Goal: Transaction & Acquisition: Book appointment/travel/reservation

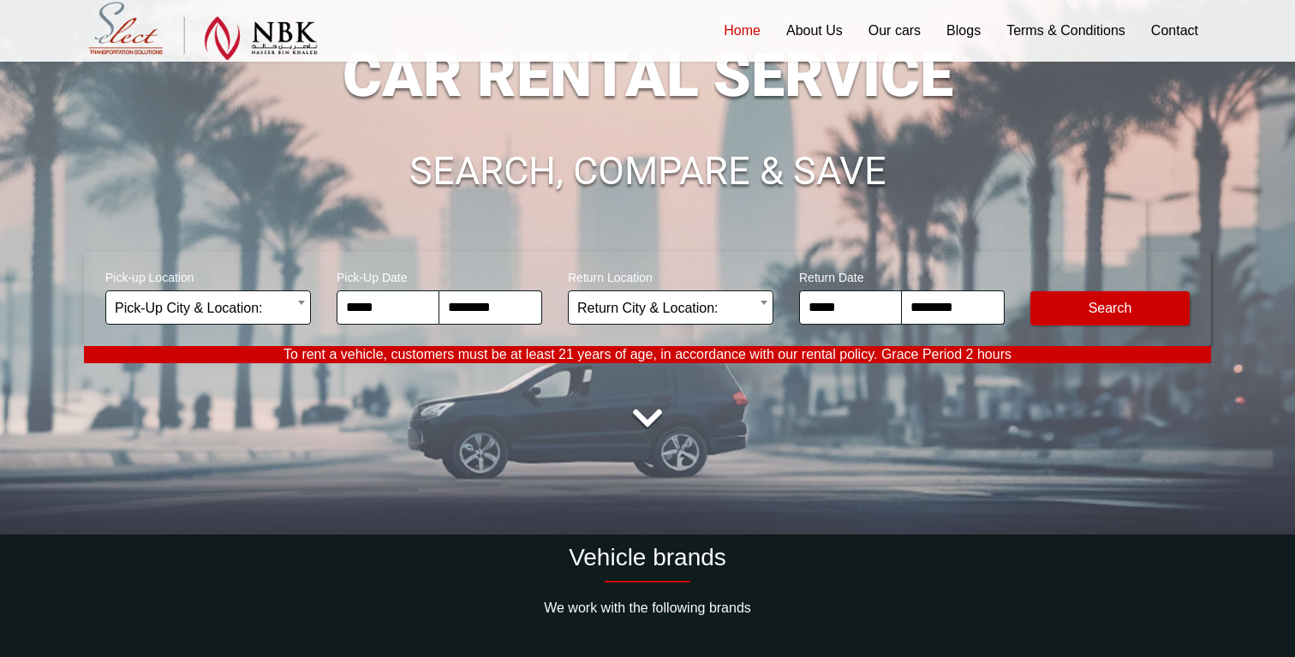
scroll to position [262, 0]
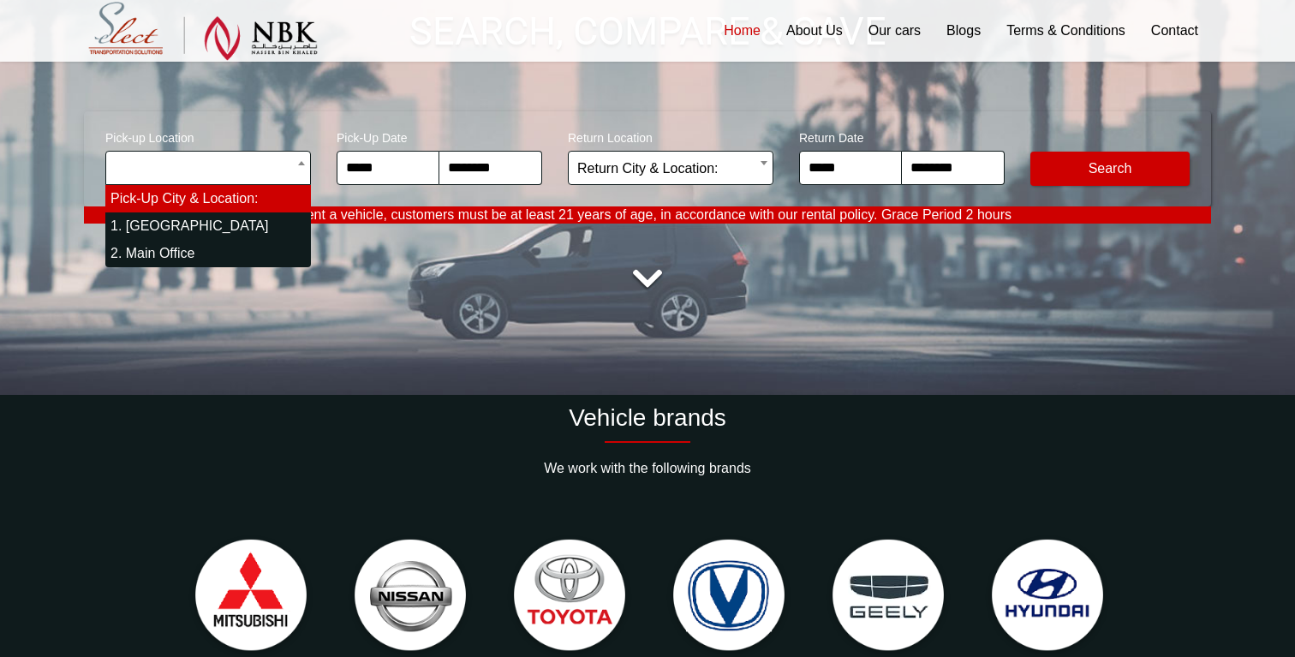
select select "*"
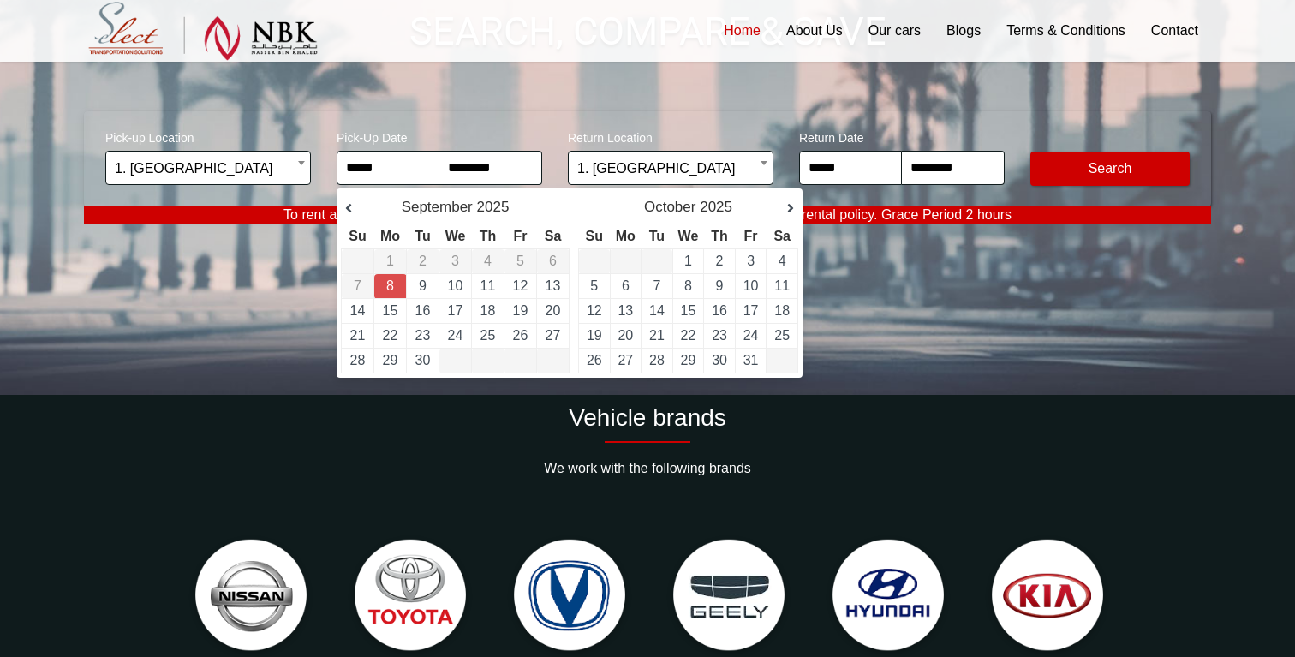
click at [787, 218] on div "Next [DATE]" at bounding box center [688, 207] width 220 height 28
click at [787, 208] on link "Next" at bounding box center [781, 208] width 26 height 17
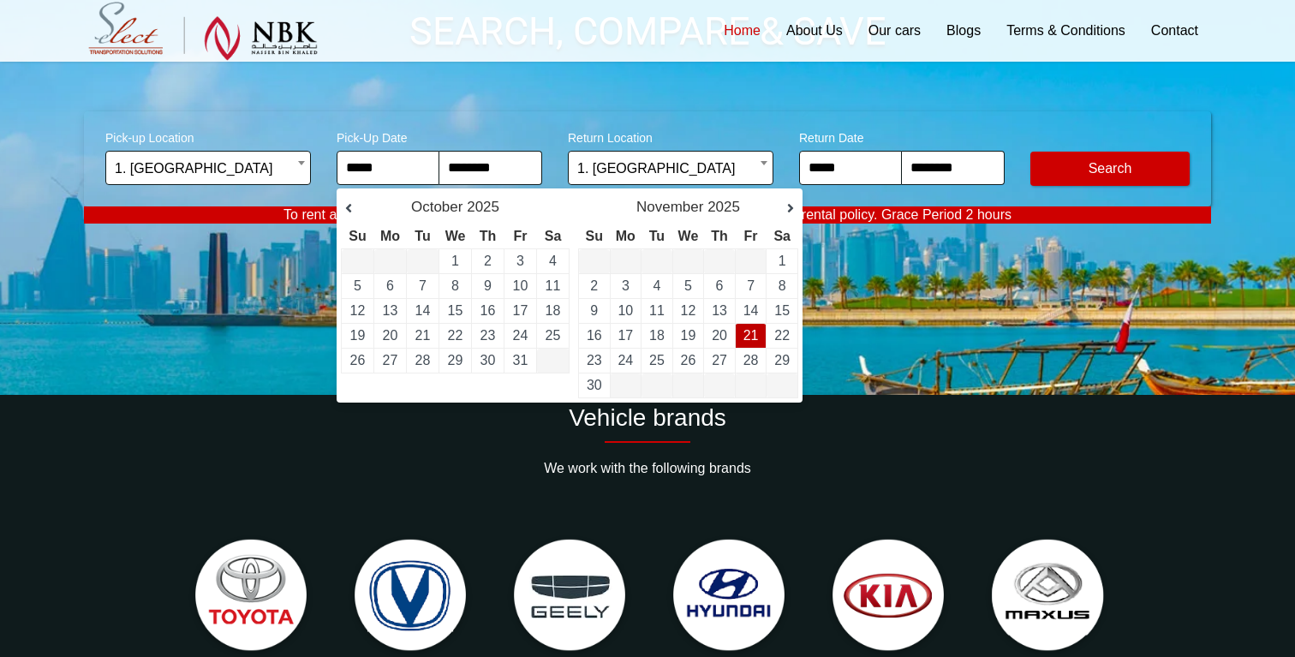
click at [747, 342] on link "21" at bounding box center [750, 335] width 15 height 15
type input "**********"
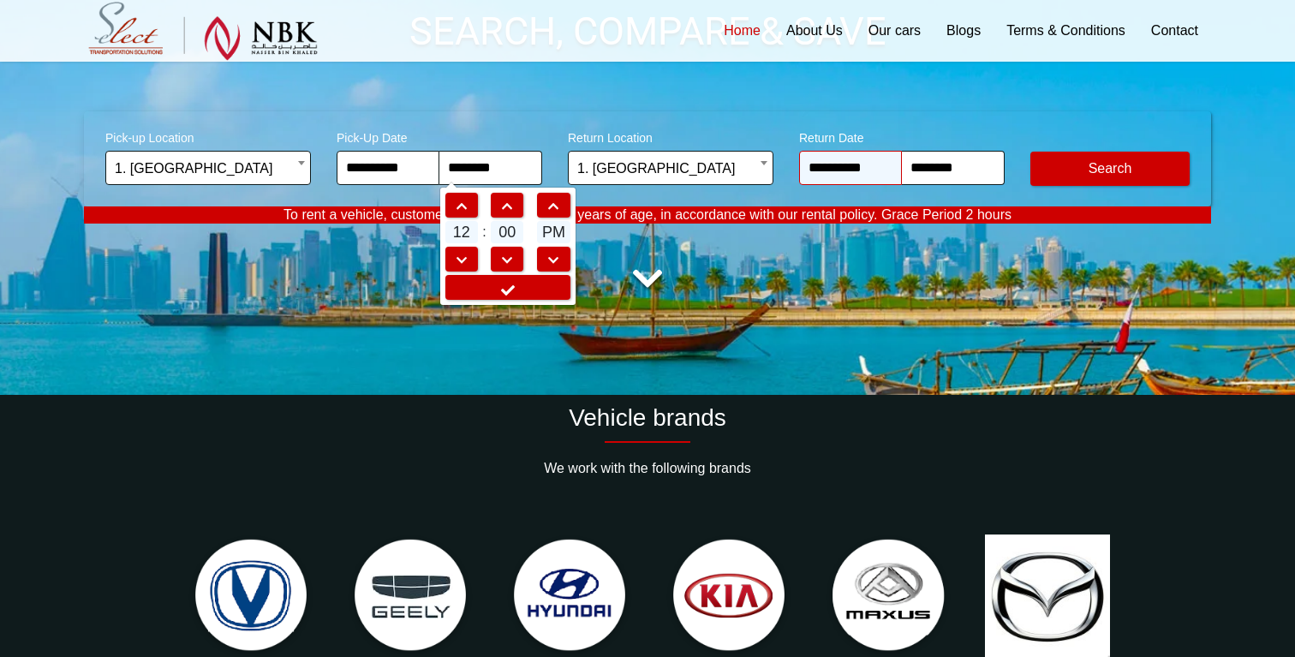
click at [867, 180] on input "**********" at bounding box center [850, 168] width 103 height 34
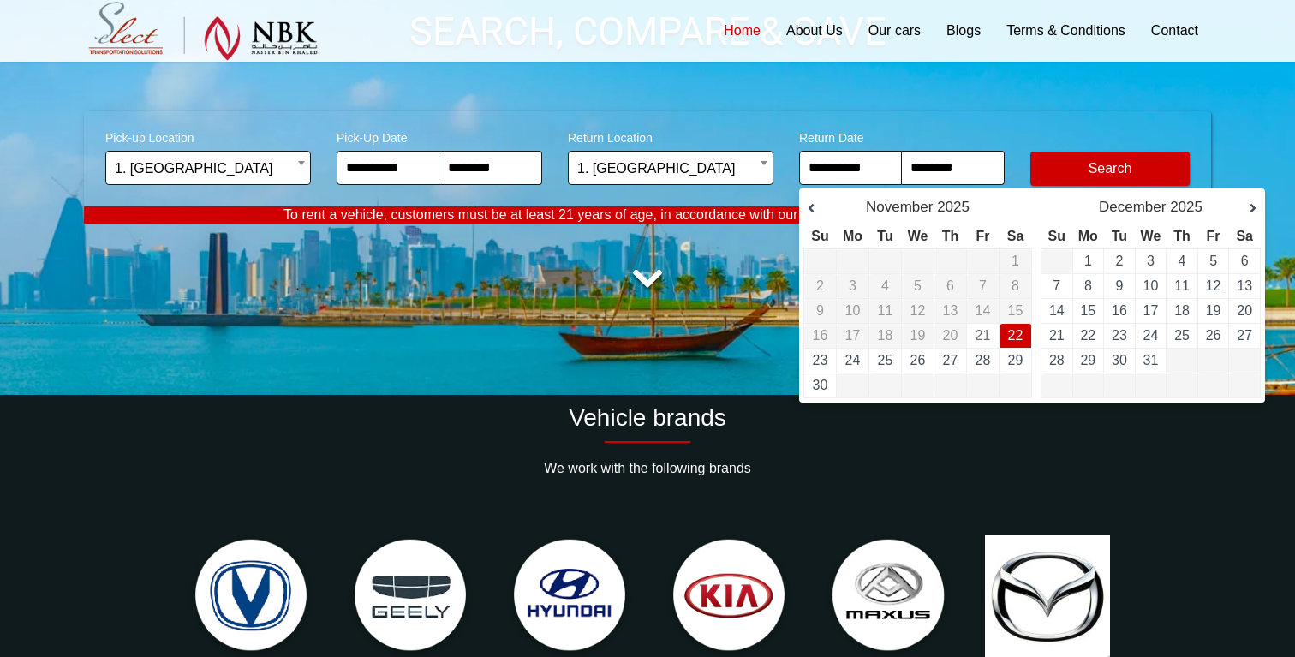
click at [982, 331] on span "21" at bounding box center [982, 335] width 15 height 15
click at [976, 324] on td "21" at bounding box center [983, 336] width 33 height 25
click at [981, 348] on td "21" at bounding box center [983, 336] width 33 height 25
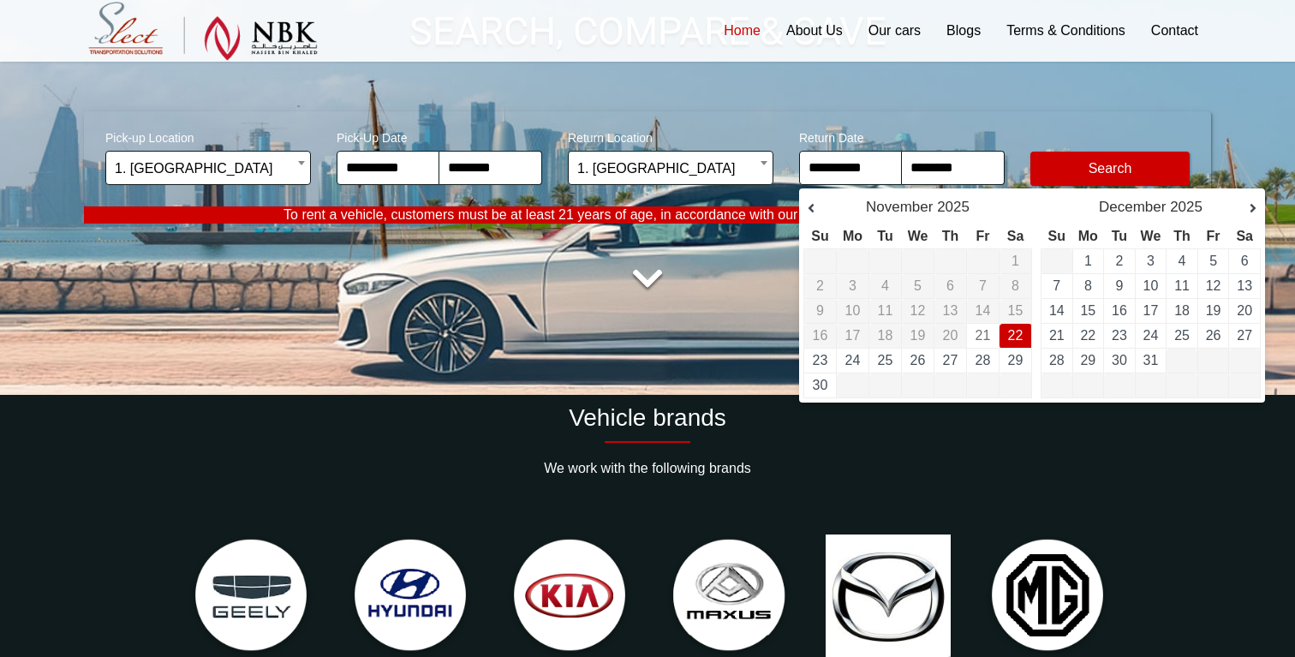
click at [981, 331] on span "21" at bounding box center [982, 335] width 15 height 15
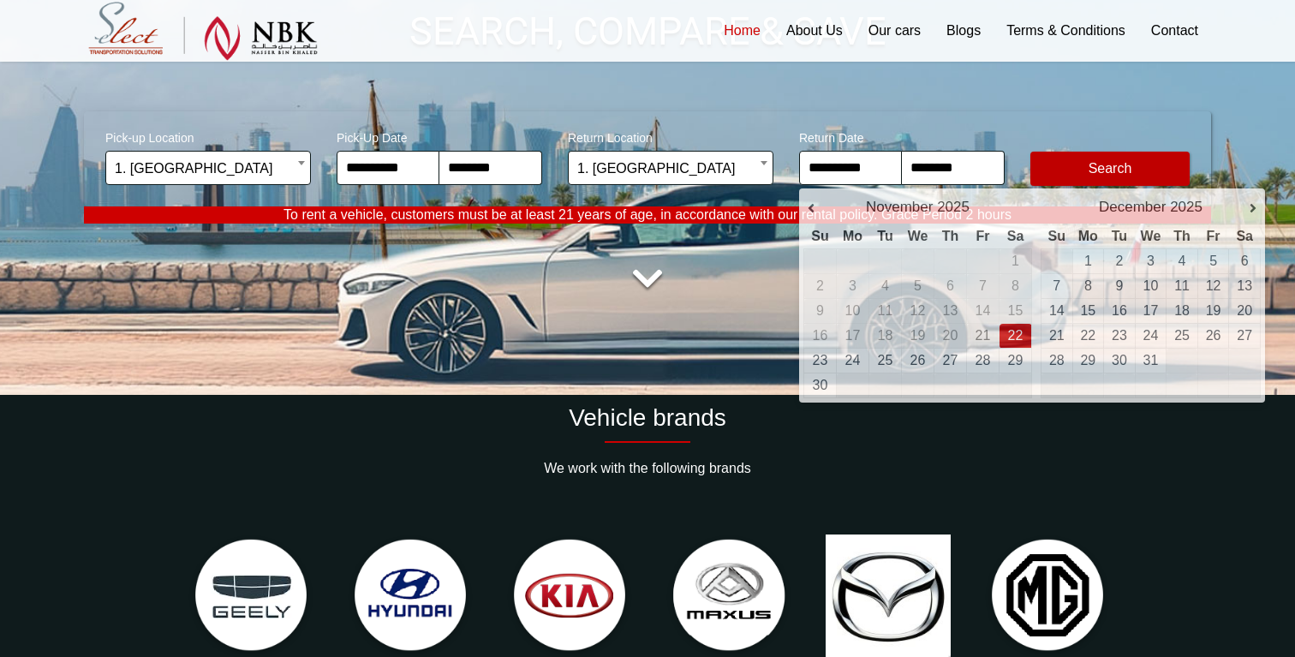
click at [1079, 166] on button "Modify Search" at bounding box center [1109, 169] width 159 height 34
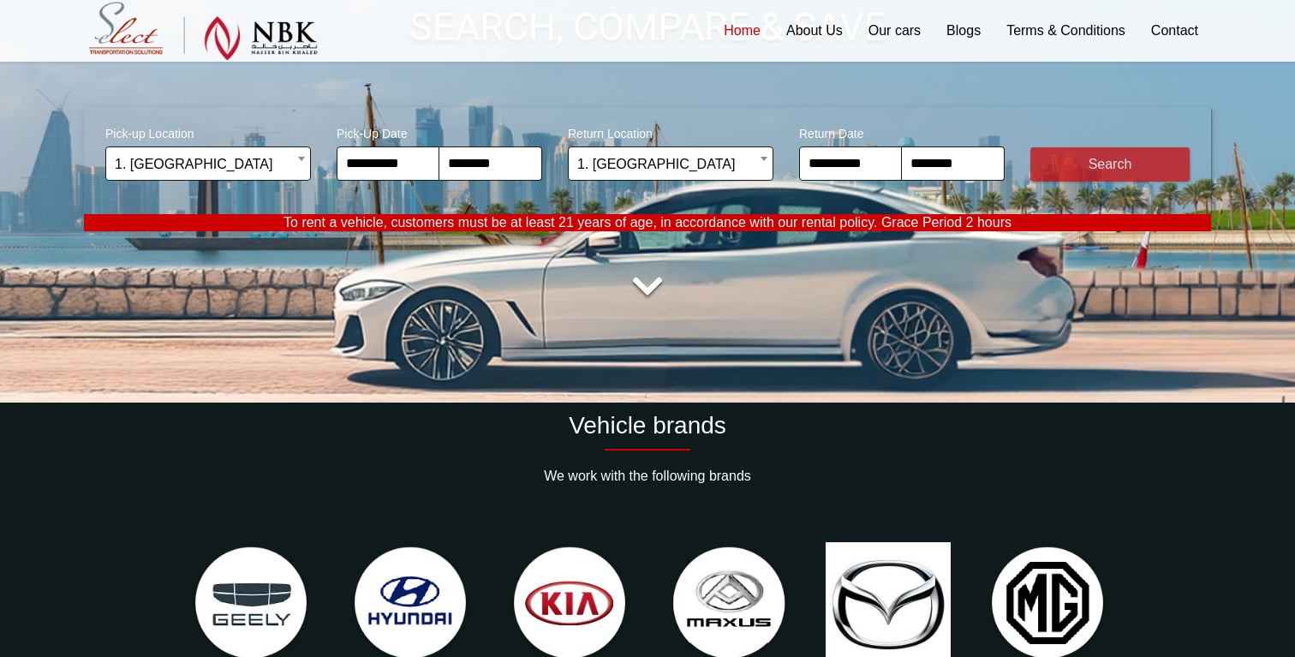
click at [647, 275] on link at bounding box center [647, 287] width 48 height 48
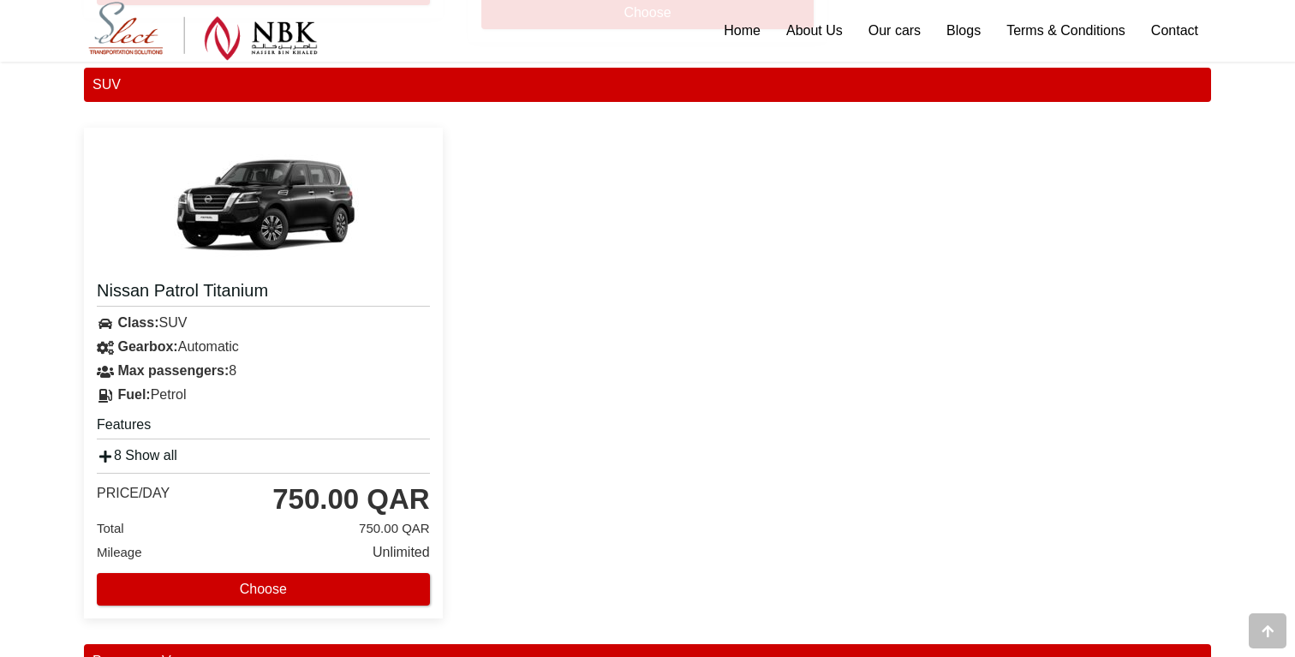
scroll to position [2206, 0]
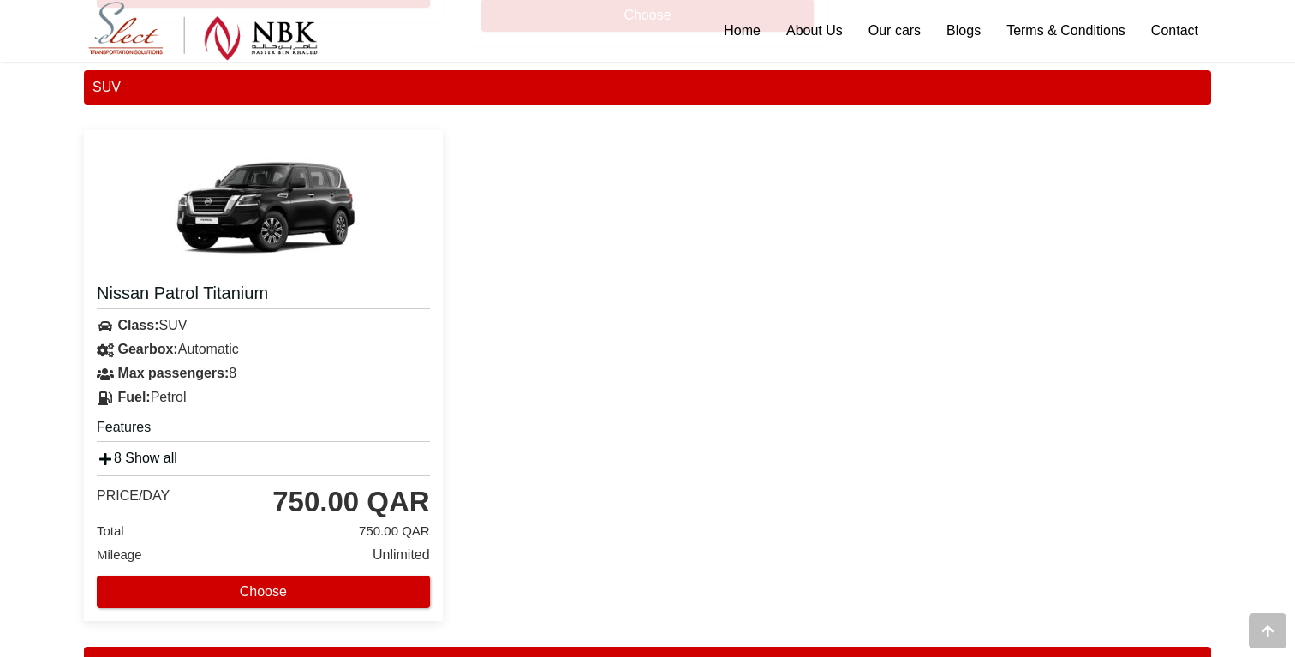
click at [152, 456] on link "8 Show all" at bounding box center [137, 457] width 80 height 15
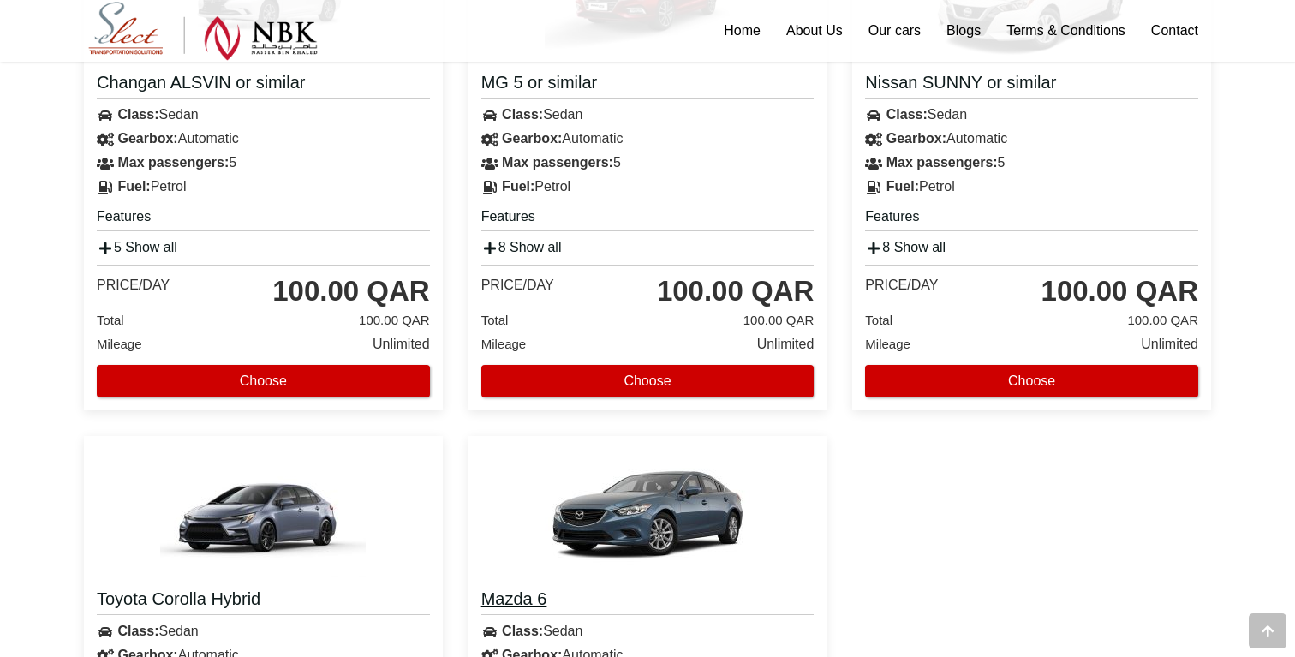
scroll to position [1440, 0]
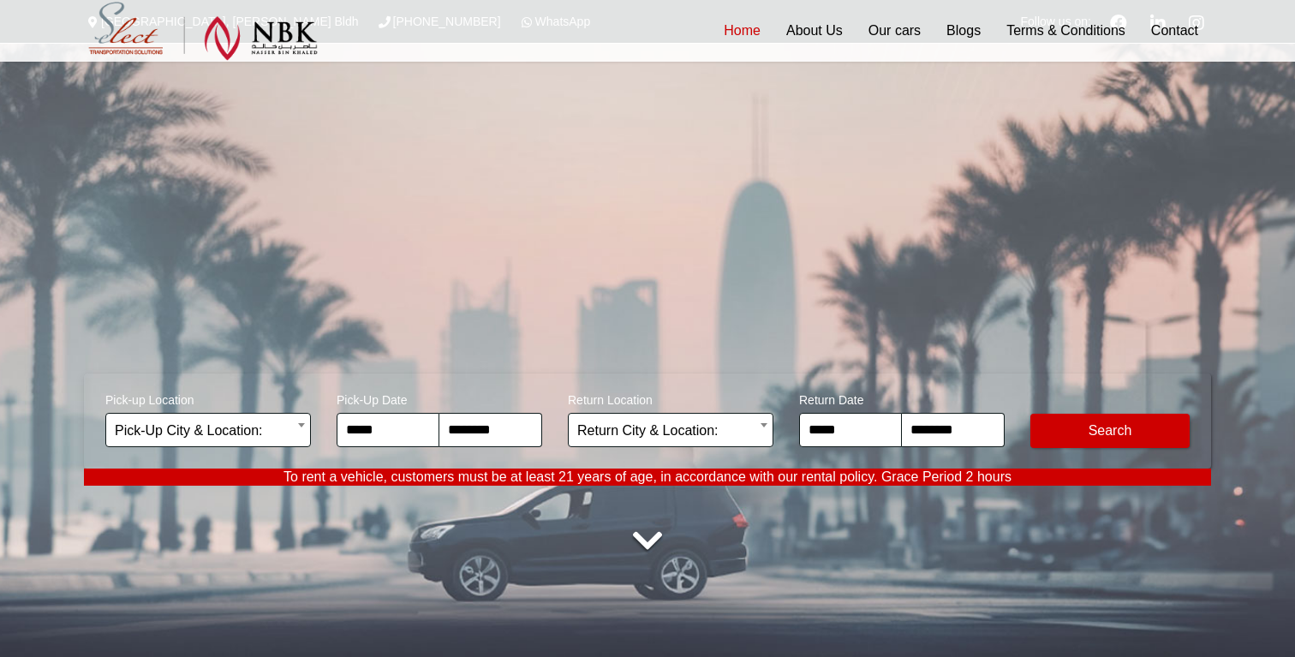
select select "*"
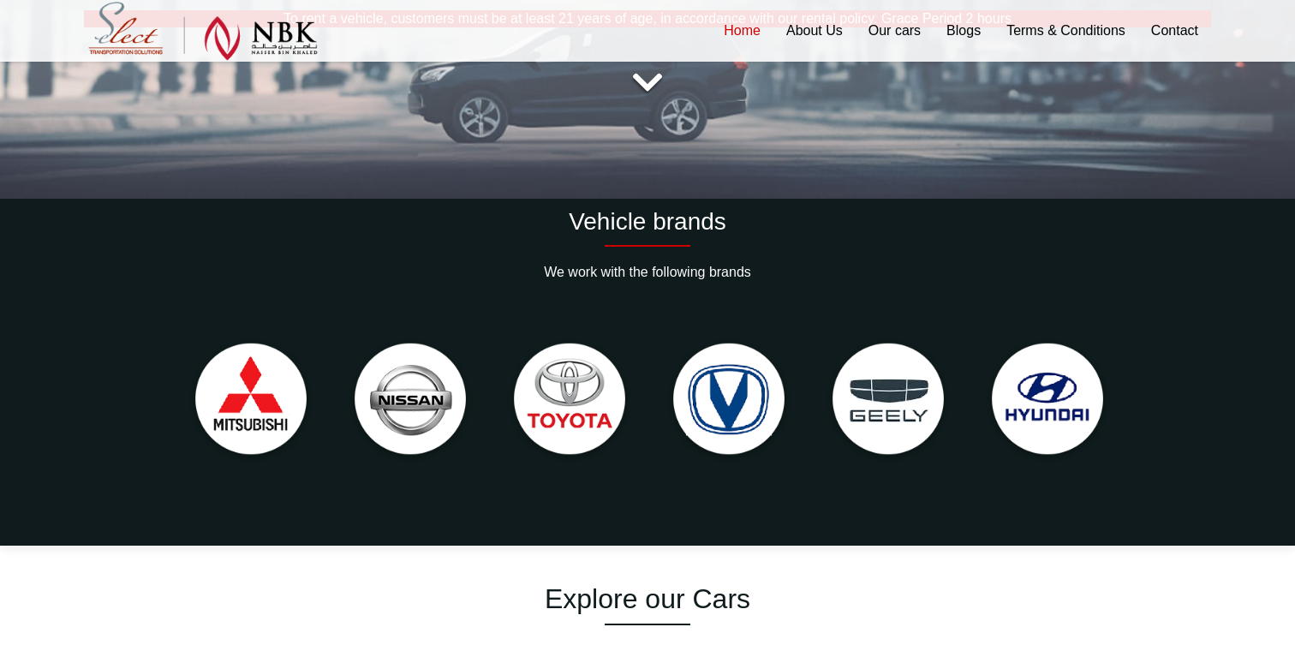
scroll to position [516, 0]
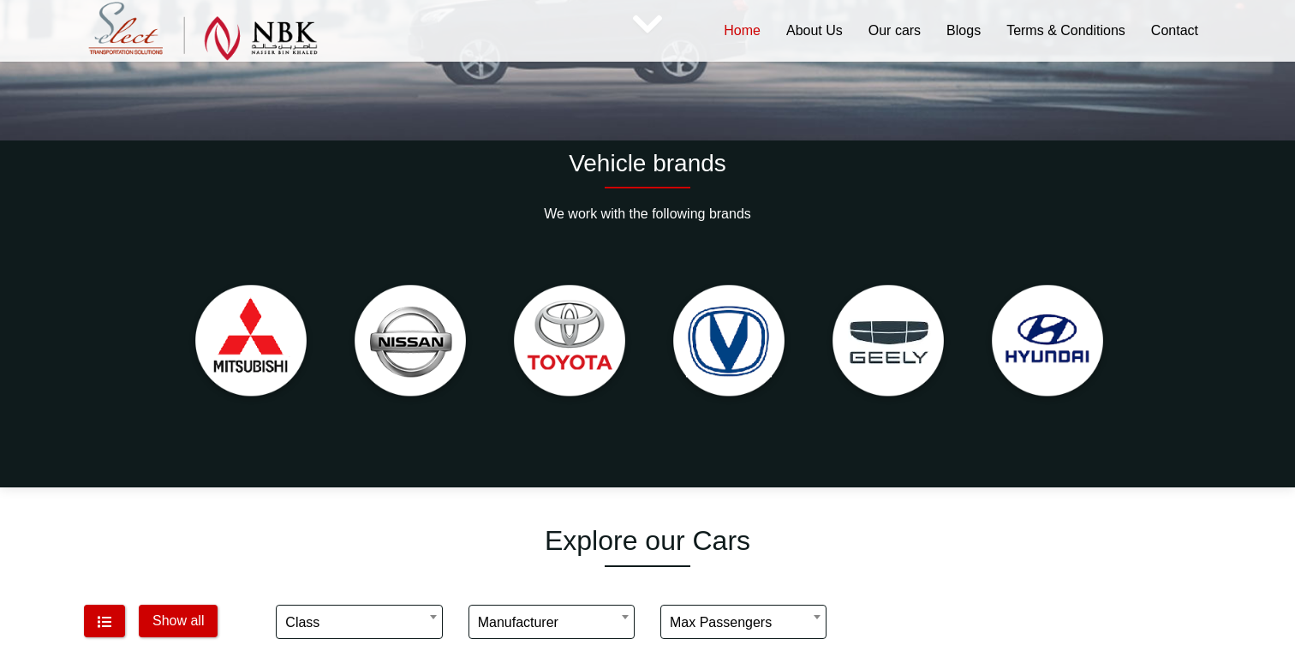
click at [575, 356] on img at bounding box center [569, 342] width 142 height 142
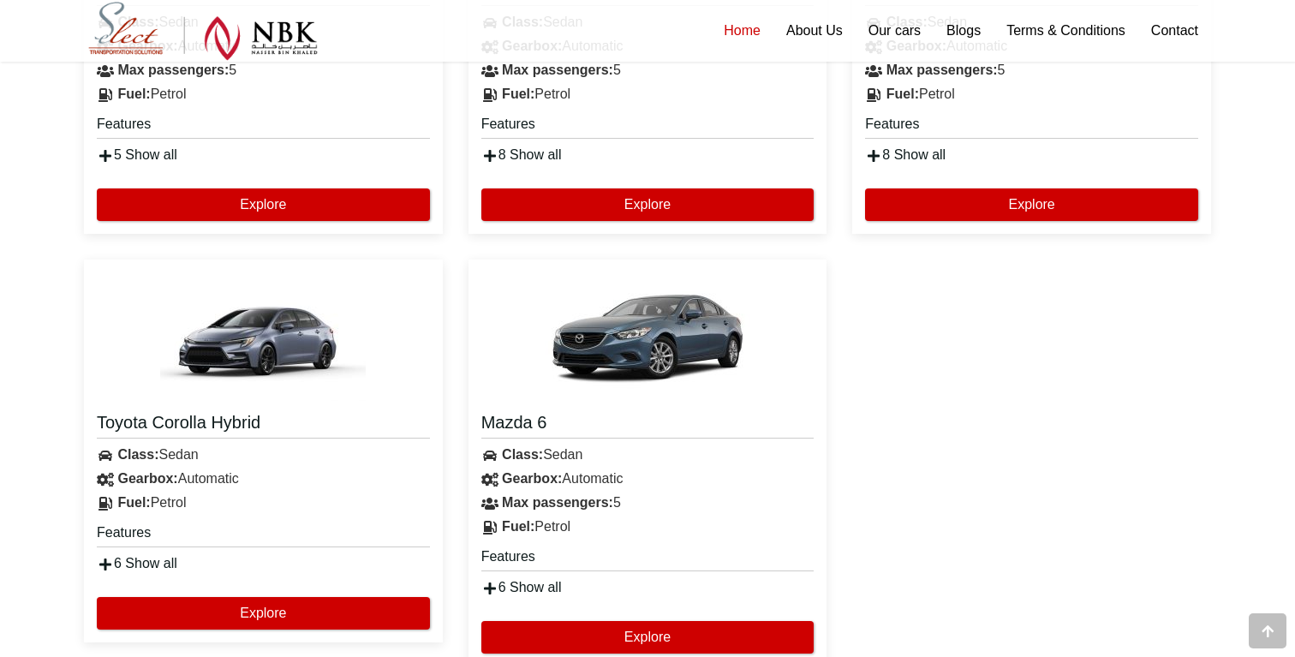
scroll to position [1891, 0]
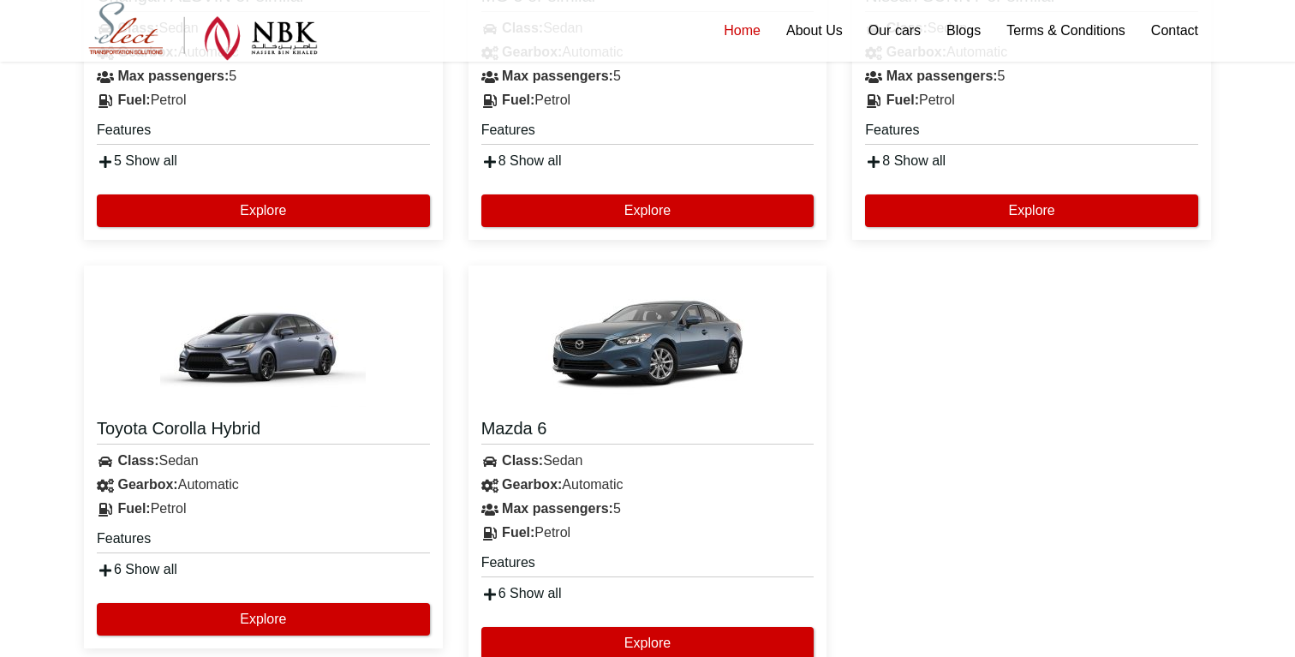
scroll to position [262, 0]
